Goal: Transaction & Acquisition: Download file/media

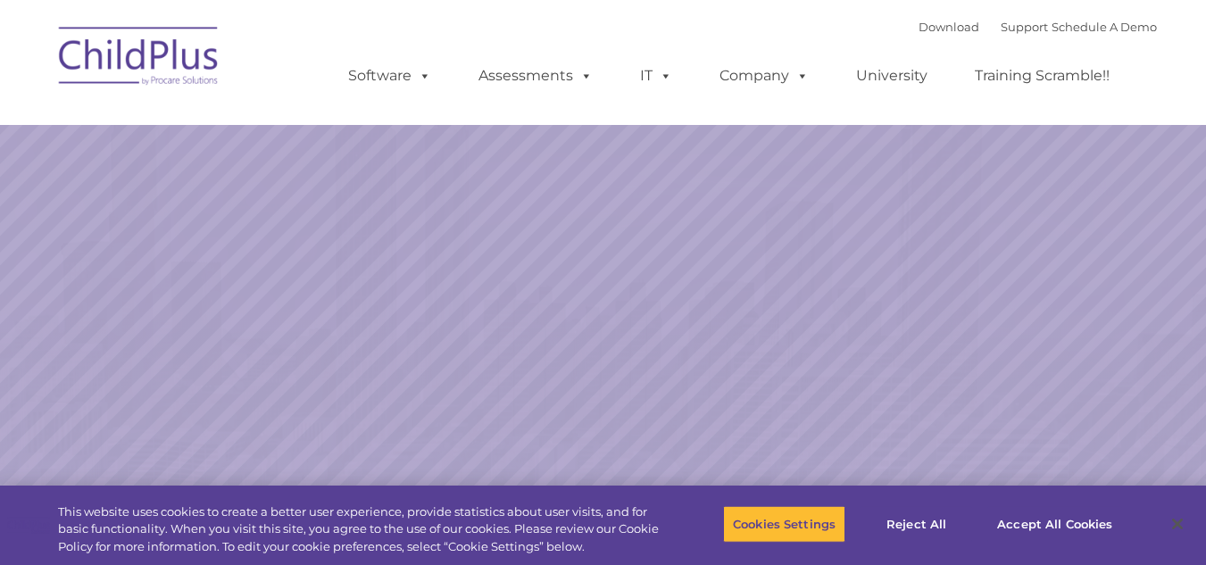
select select "MEDIUM"
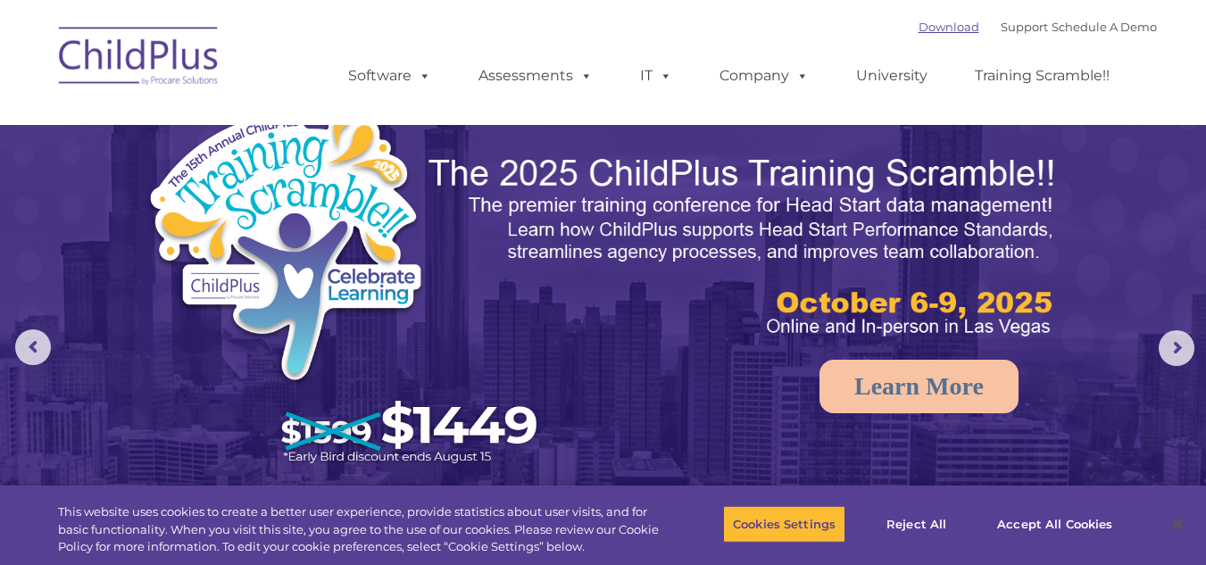
click at [918, 28] on link "Download" at bounding box center [948, 27] width 61 height 14
click at [930, 26] on link "Download" at bounding box center [948, 27] width 61 height 14
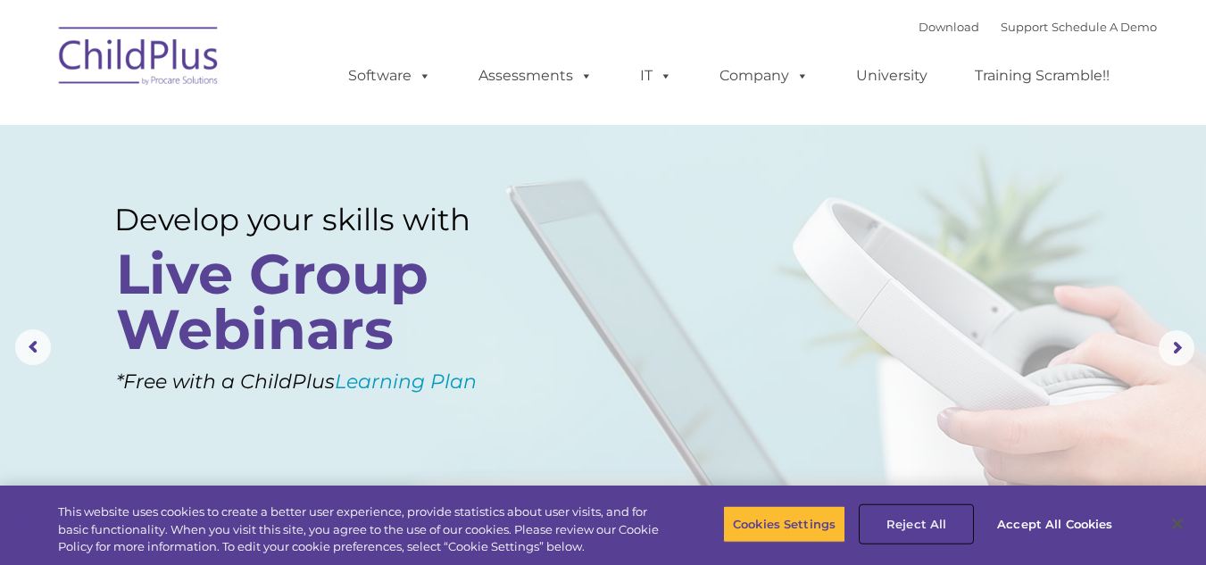
click at [914, 514] on button "Reject All" at bounding box center [916, 523] width 112 height 37
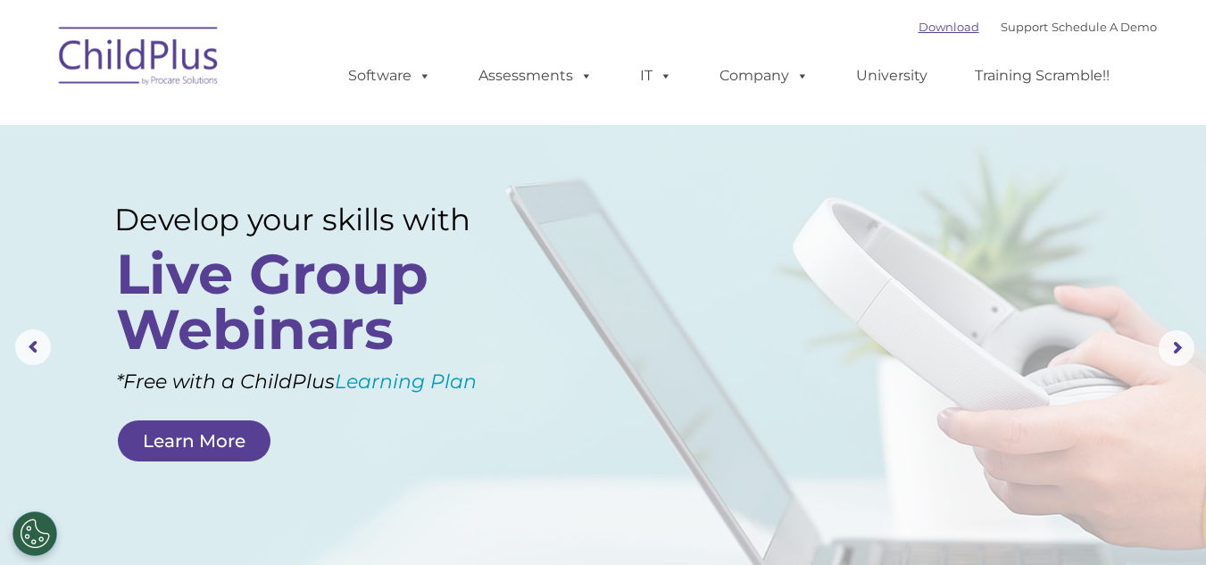
click at [918, 24] on link "Download" at bounding box center [948, 27] width 61 height 14
click at [934, 91] on link "University" at bounding box center [891, 76] width 107 height 36
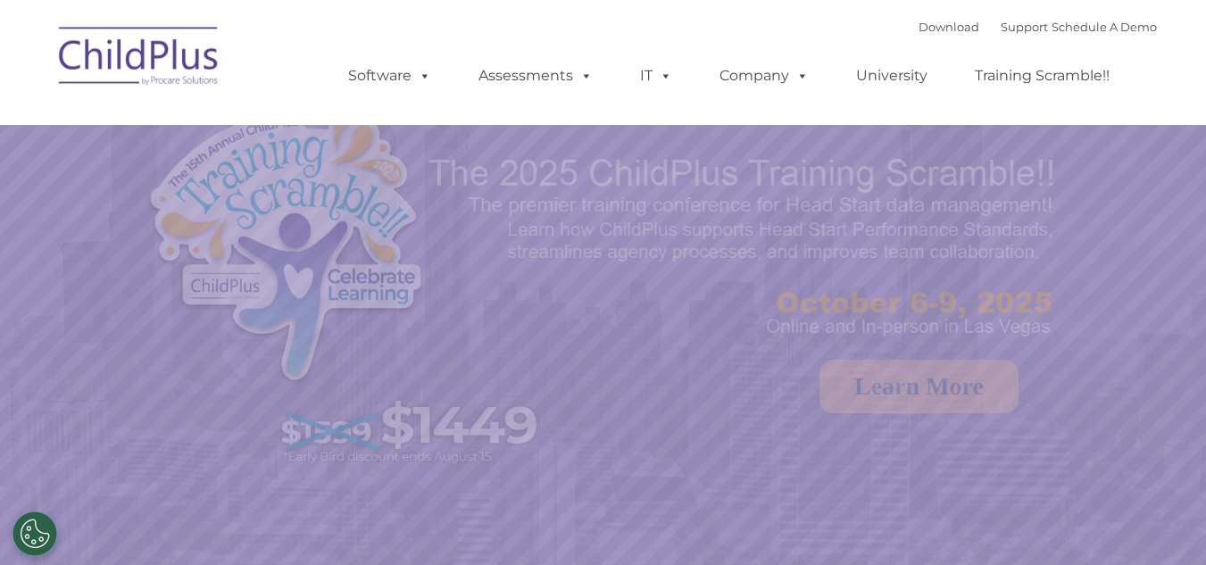
select select "MEDIUM"
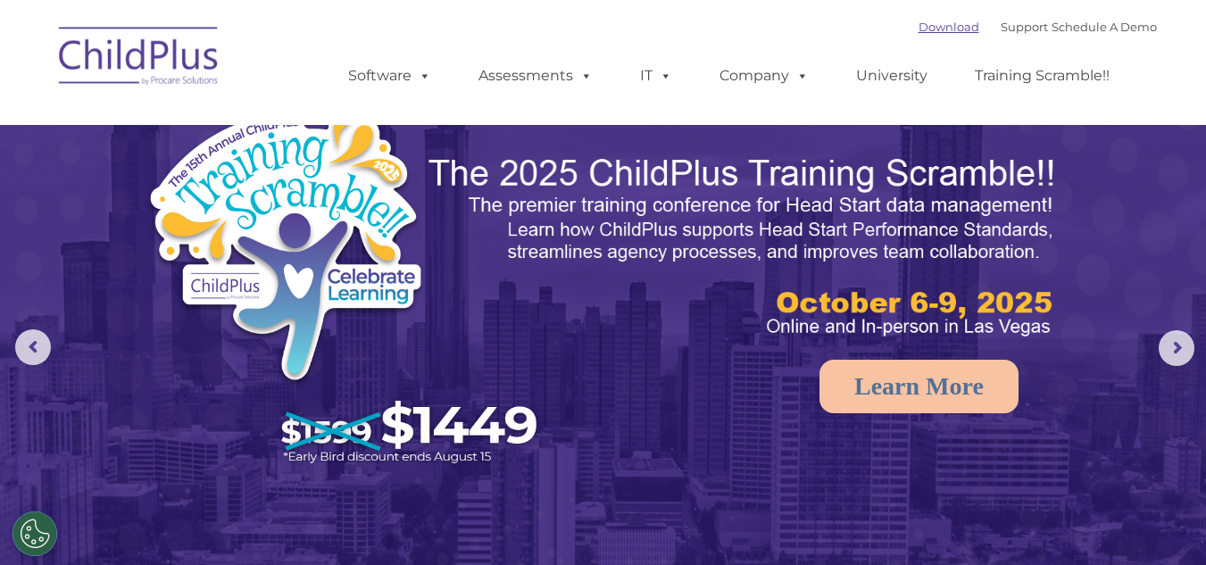
click at [918, 29] on link "Download" at bounding box center [948, 27] width 61 height 14
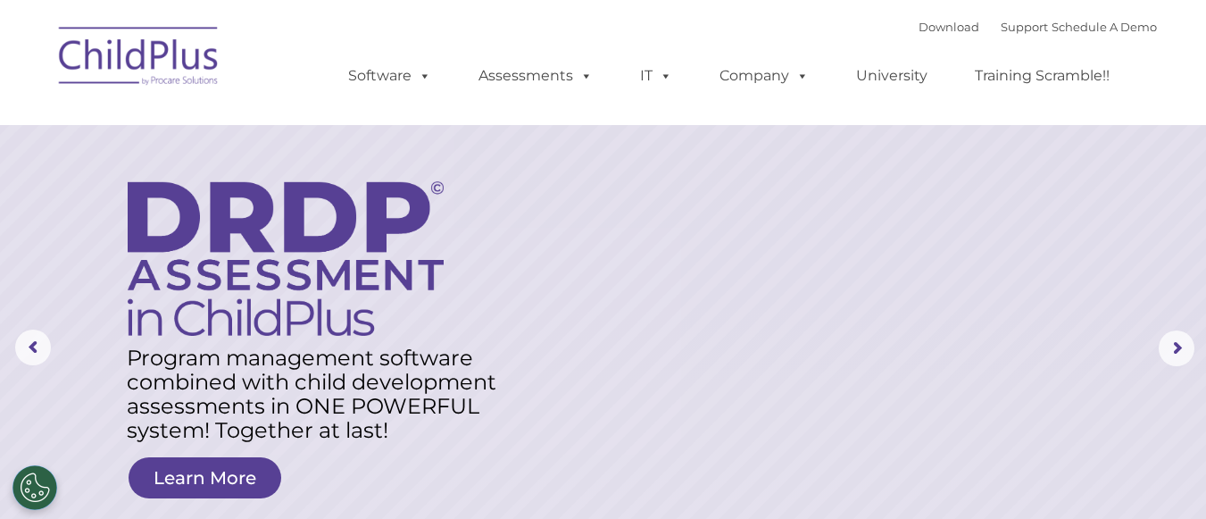
click at [268, 64] on div "Download Support | Schedule A Demo  MENU MENU Software ChildPlus: The original…" at bounding box center [603, 62] width 1107 height 98
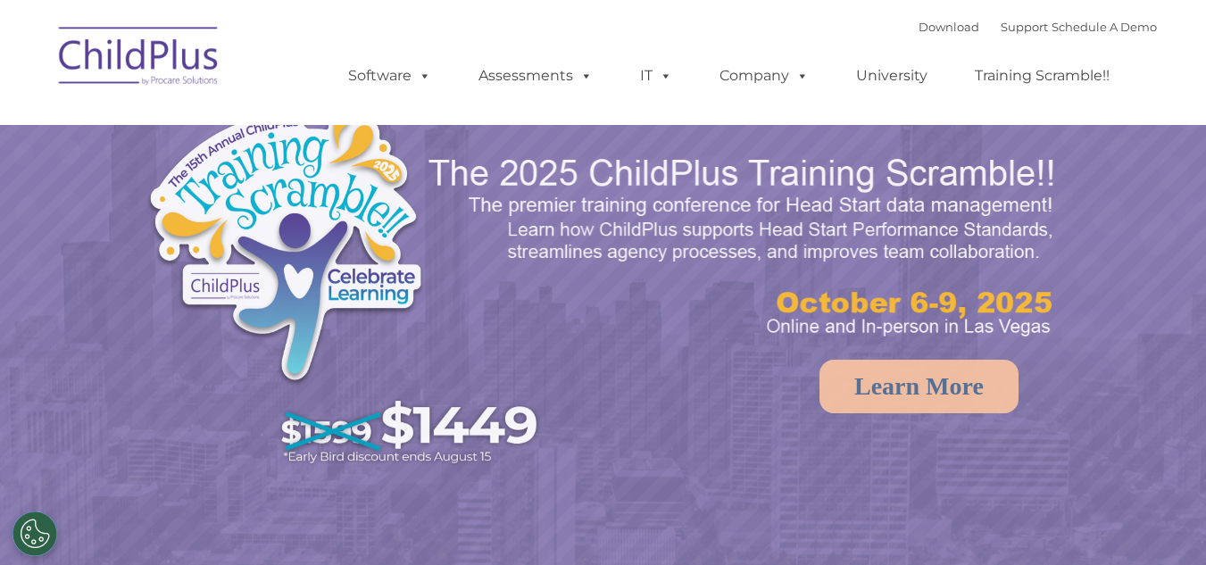
select select "MEDIUM"
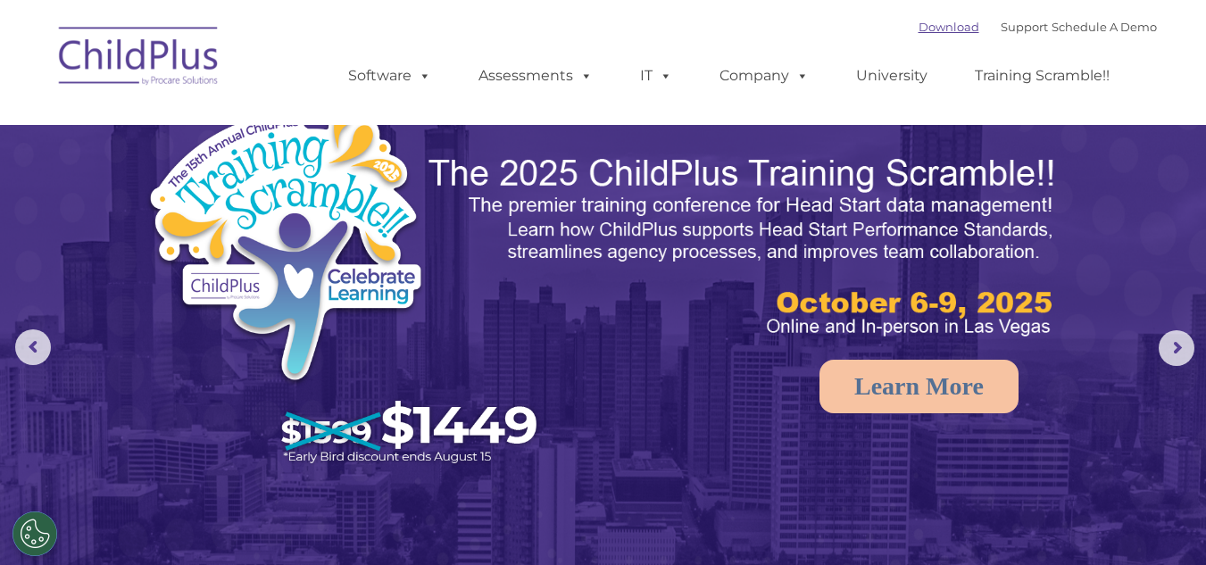
click at [921, 29] on link "Download" at bounding box center [948, 27] width 61 height 14
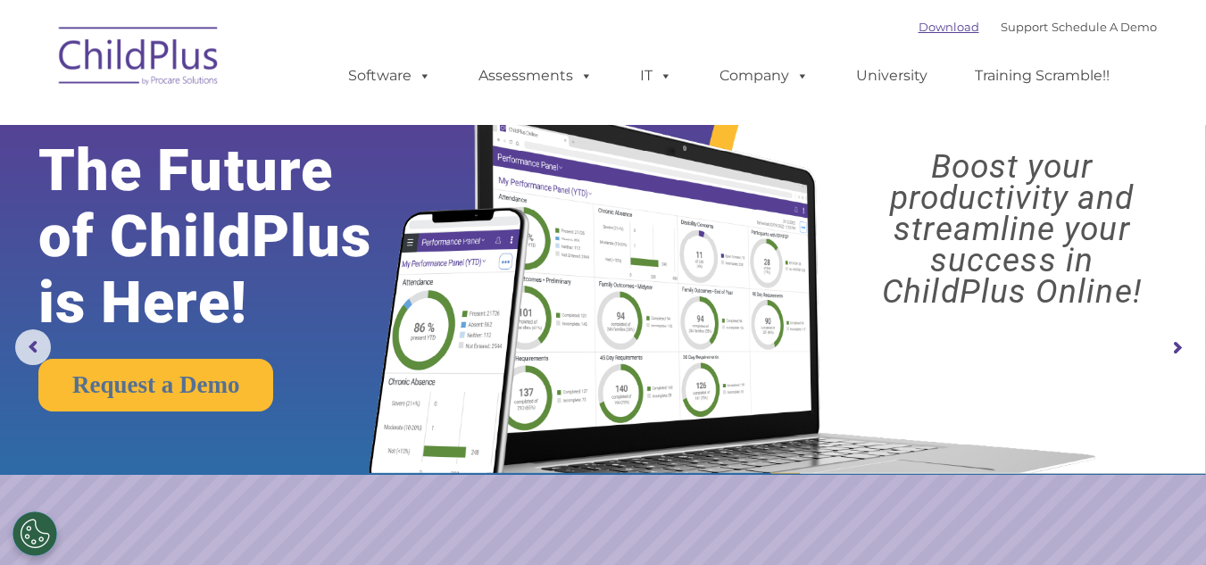
click at [934, 28] on link "Download" at bounding box center [948, 27] width 61 height 14
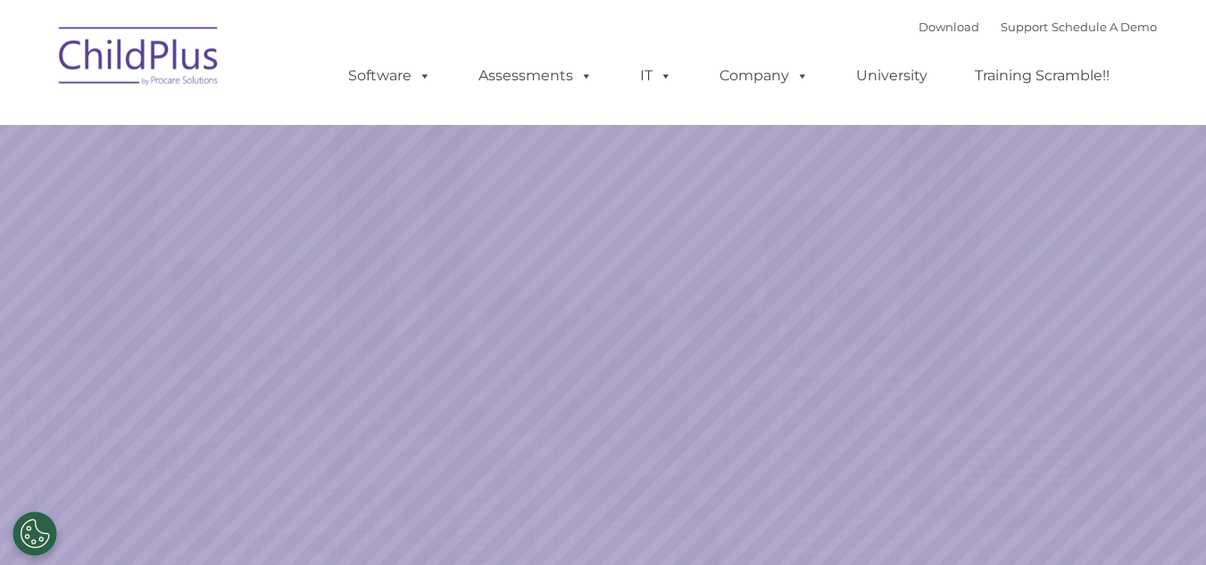
select select "MEDIUM"
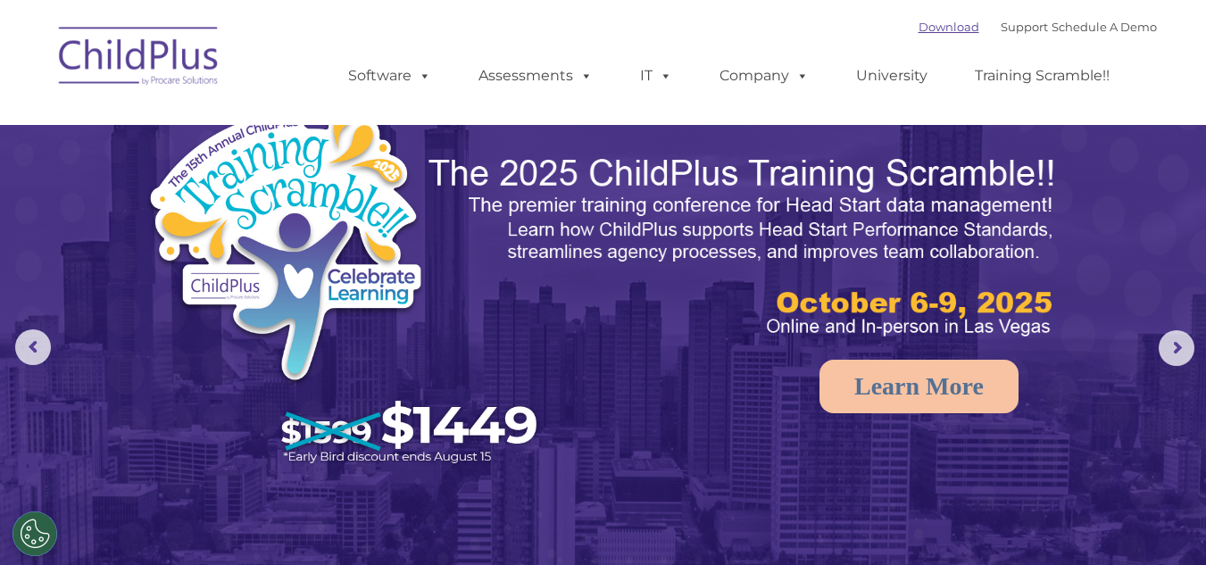
click at [918, 26] on link "Download" at bounding box center [948, 27] width 61 height 14
click at [928, 27] on link "Download" at bounding box center [948, 27] width 61 height 14
click at [926, 38] on div "Download Support | Schedule A Demo " at bounding box center [1037, 26] width 238 height 27
click at [929, 24] on link "Download" at bounding box center [948, 27] width 61 height 14
